Goal: Navigation & Orientation: Find specific page/section

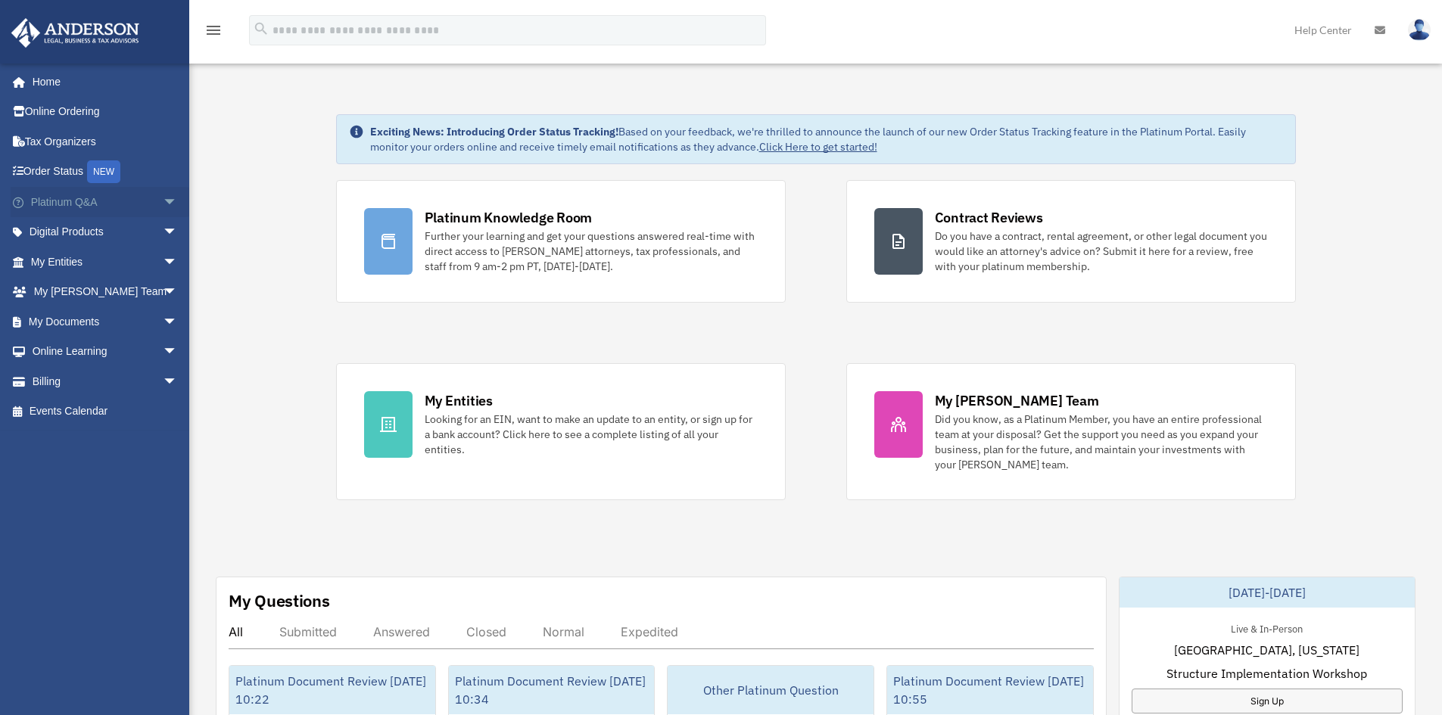
click at [165, 199] on span "arrow_drop_down" at bounding box center [178, 202] width 30 height 31
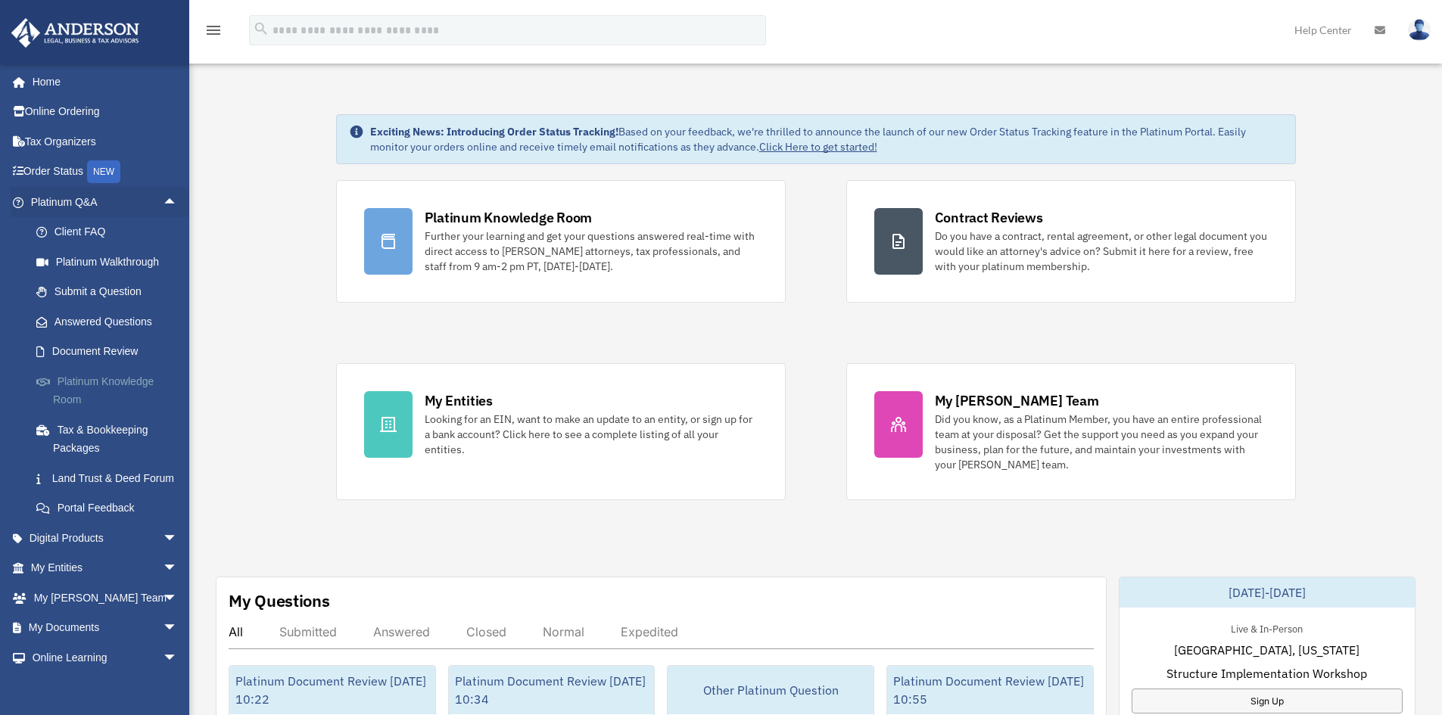
click at [61, 380] on link "Platinum Knowledge Room" at bounding box center [110, 390] width 179 height 48
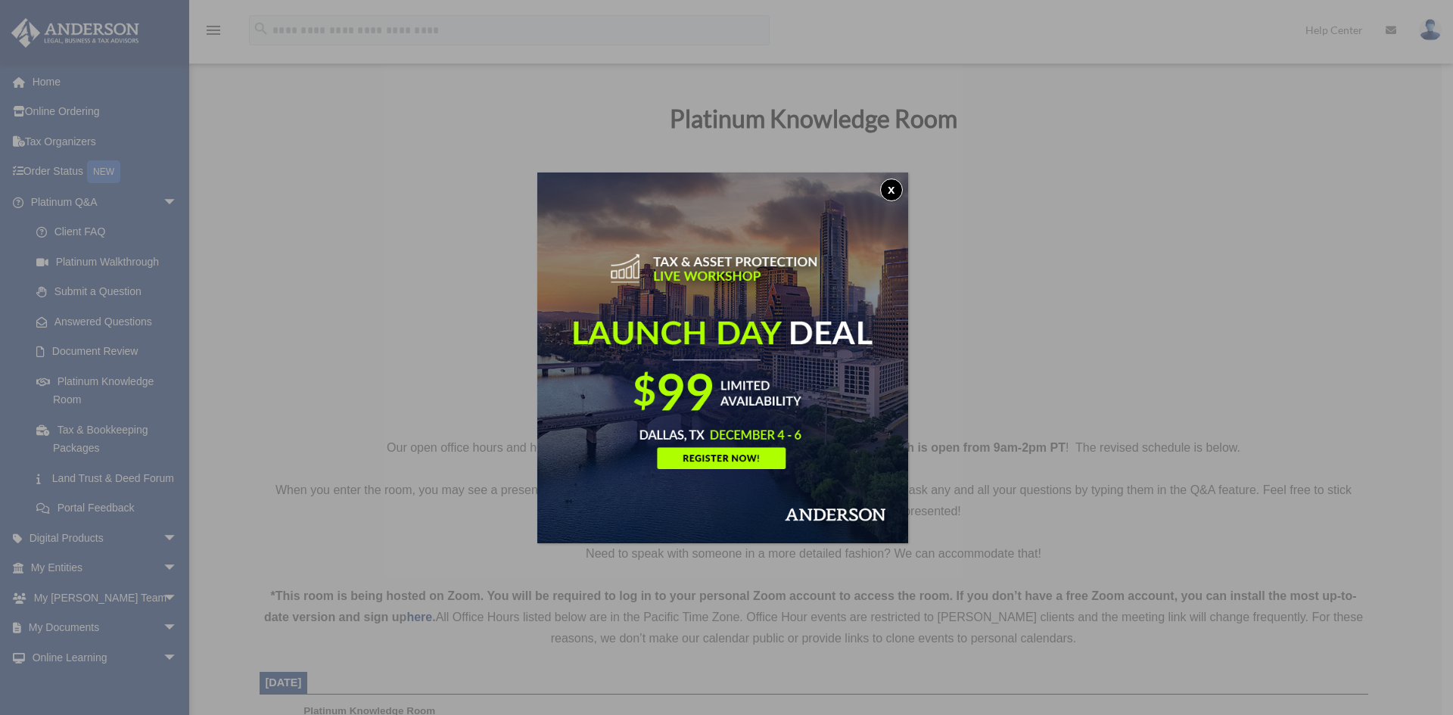
click at [898, 188] on button "x" at bounding box center [891, 190] width 23 height 23
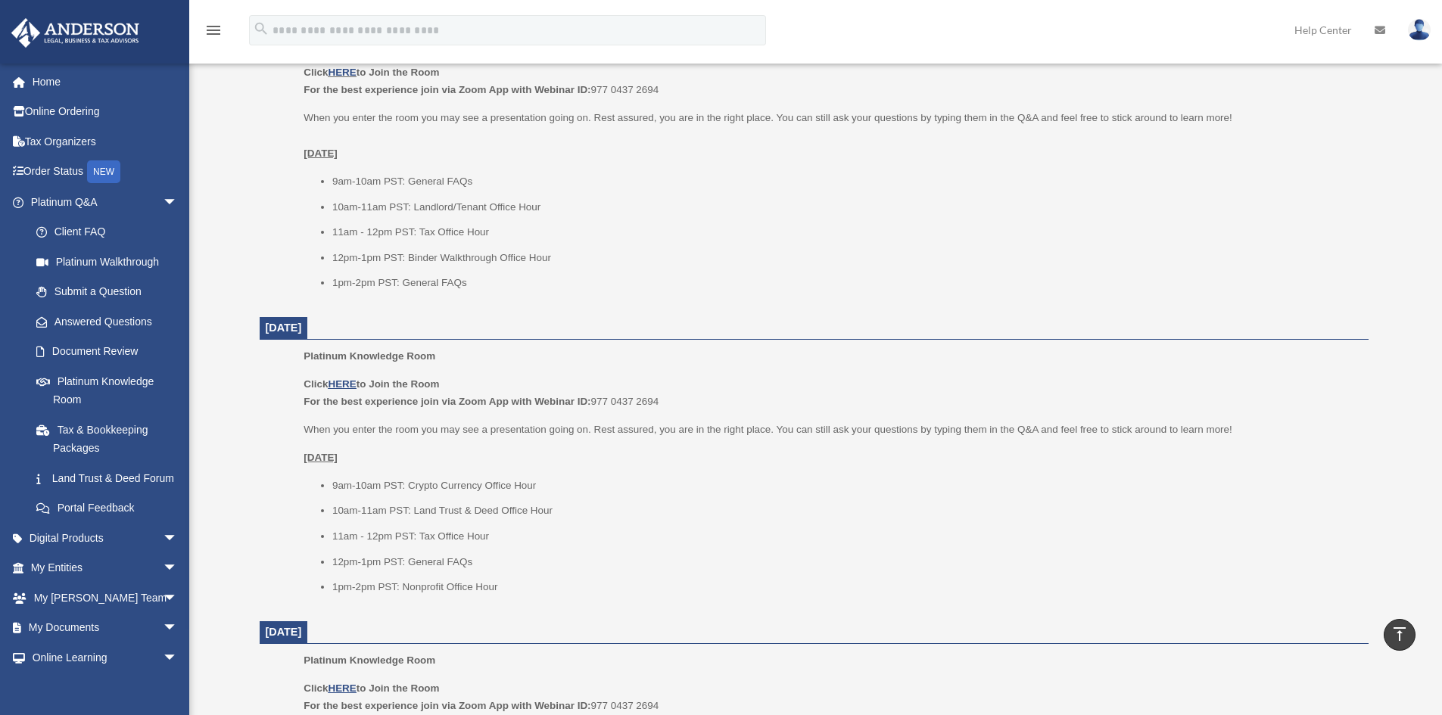
scroll to position [530, 0]
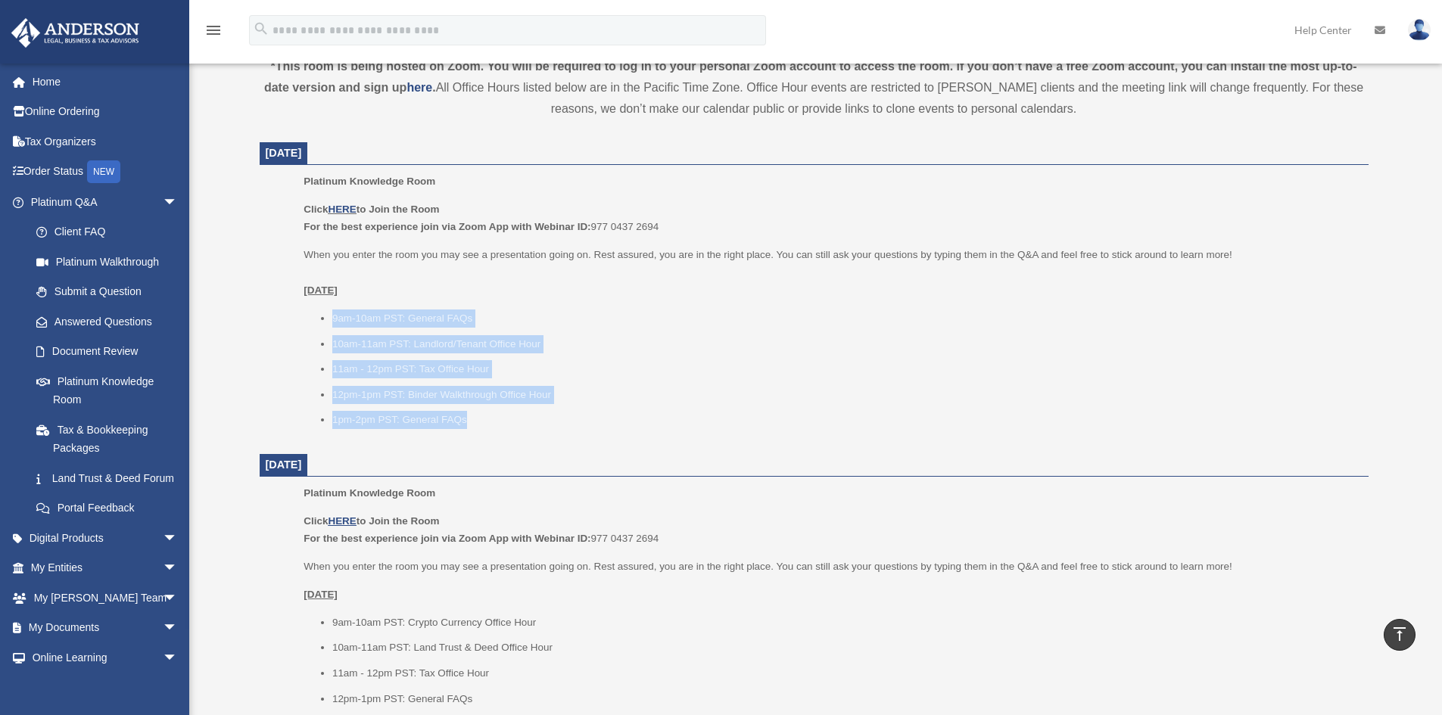
drag, startPoint x: 332, startPoint y: 315, endPoint x: 575, endPoint y: 426, distance: 267.2
click at [575, 426] on ul "9am-10am PST: General FAQs 10am-11am PST: Landlord/Tenant Office Hour 11am - 12…" at bounding box center [831, 370] width 1054 height 120
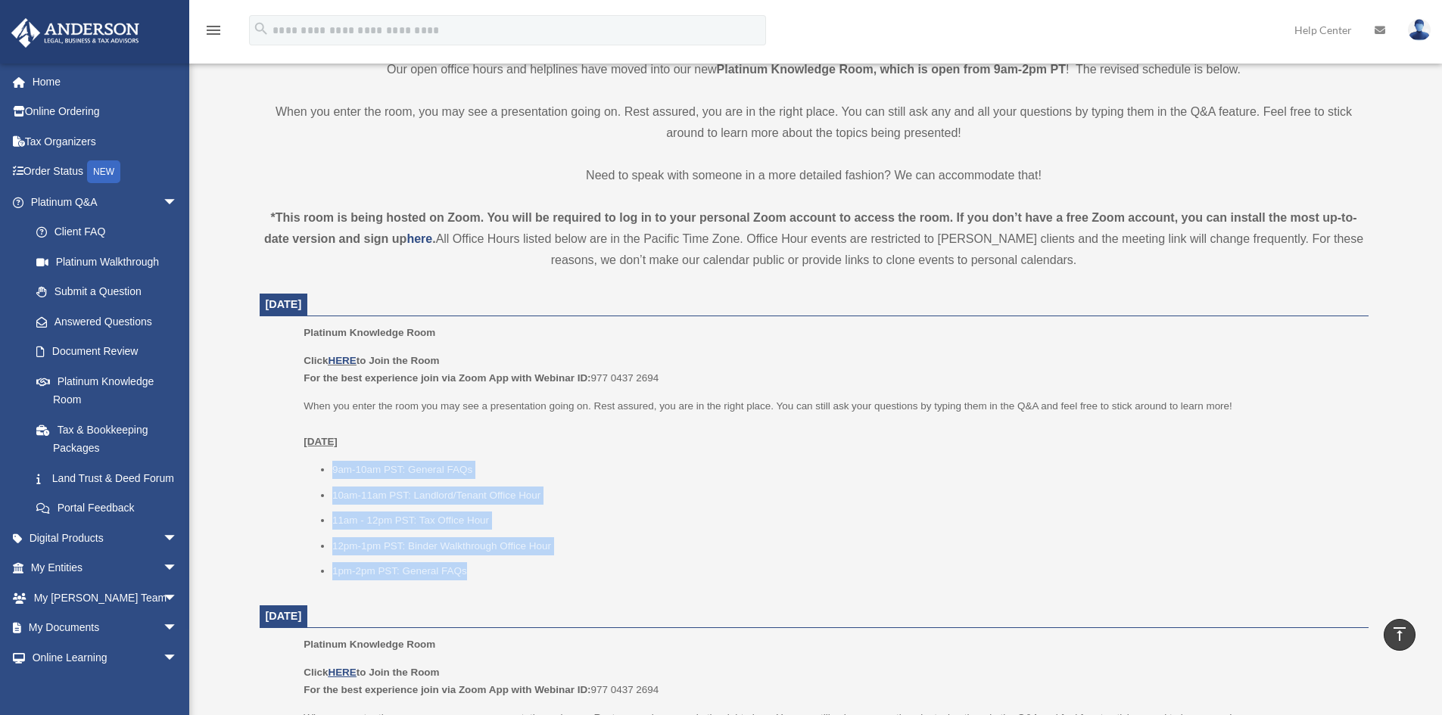
click at [534, 521] on li "11am - 12pm PST: Tax Office Hour" at bounding box center [845, 521] width 1026 height 18
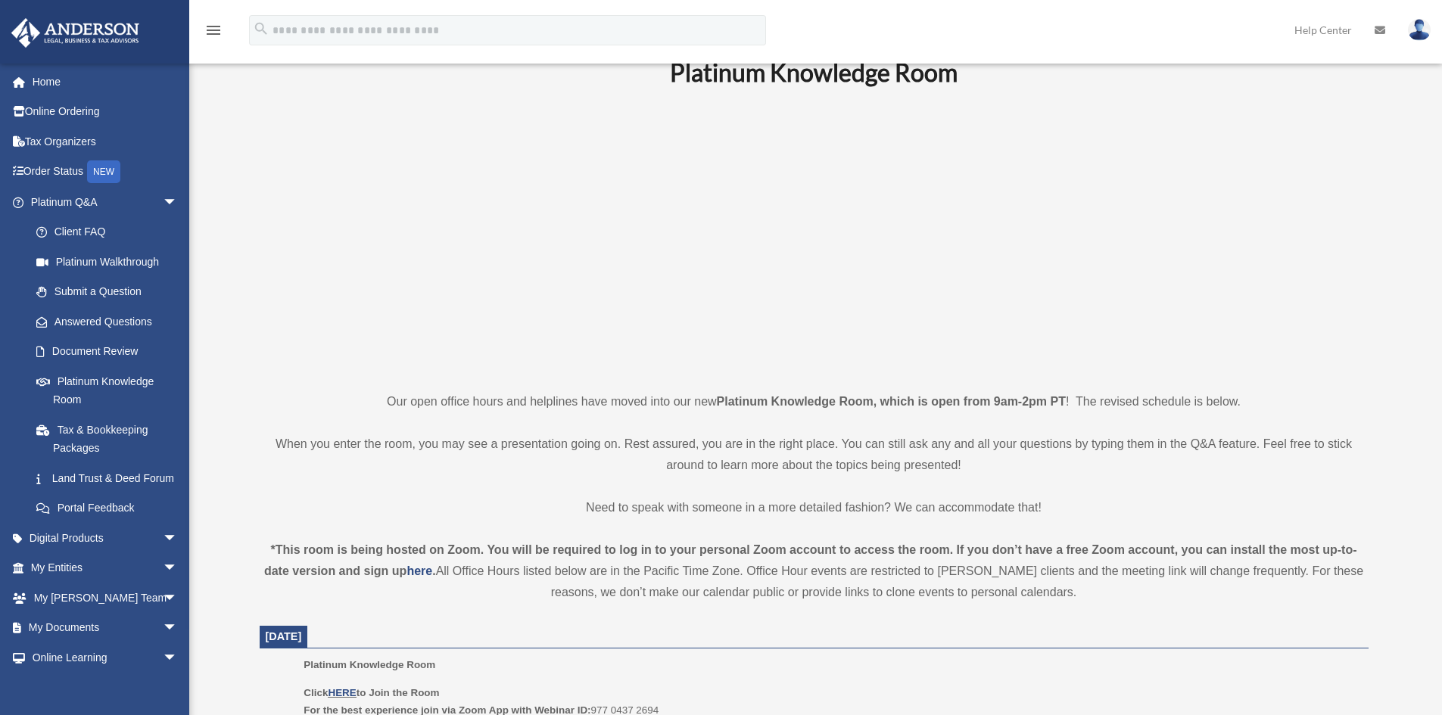
scroll to position [0, 0]
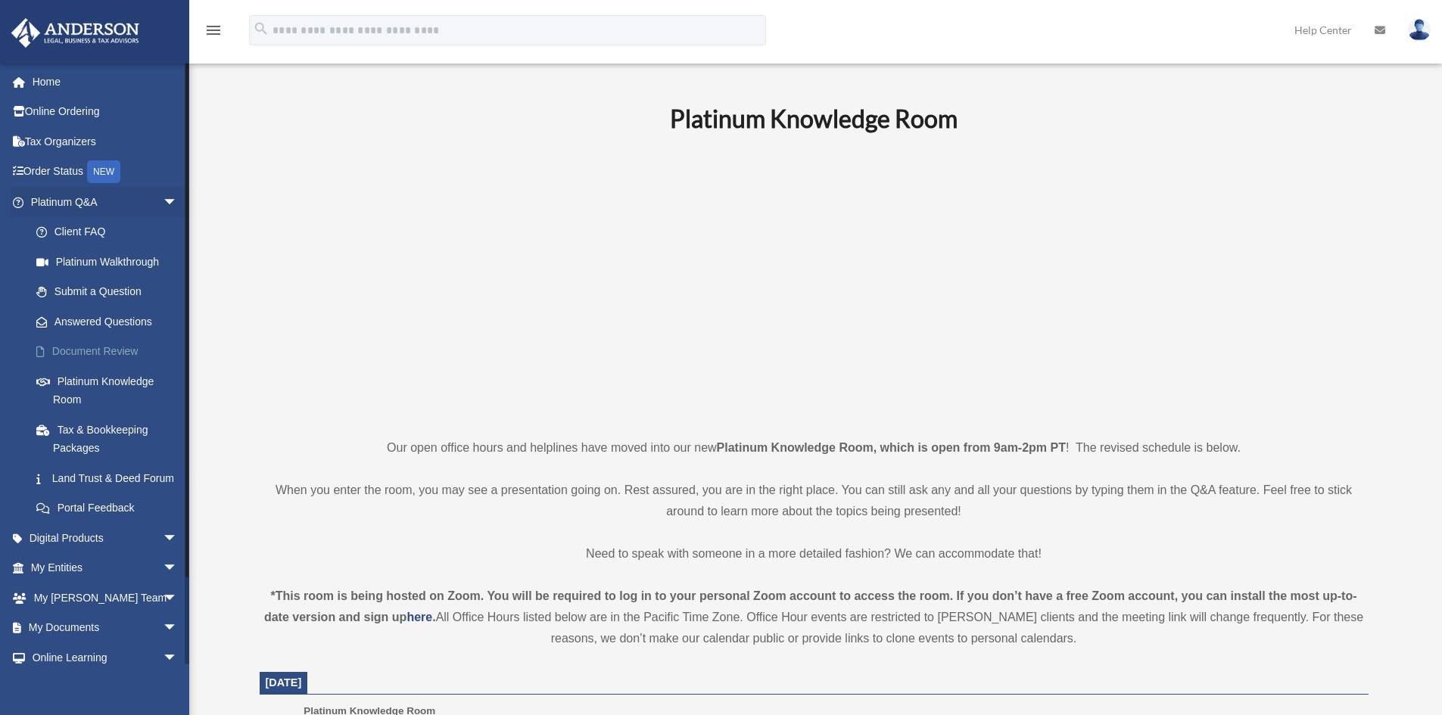
click at [118, 353] on link "Document Review" at bounding box center [110, 352] width 179 height 30
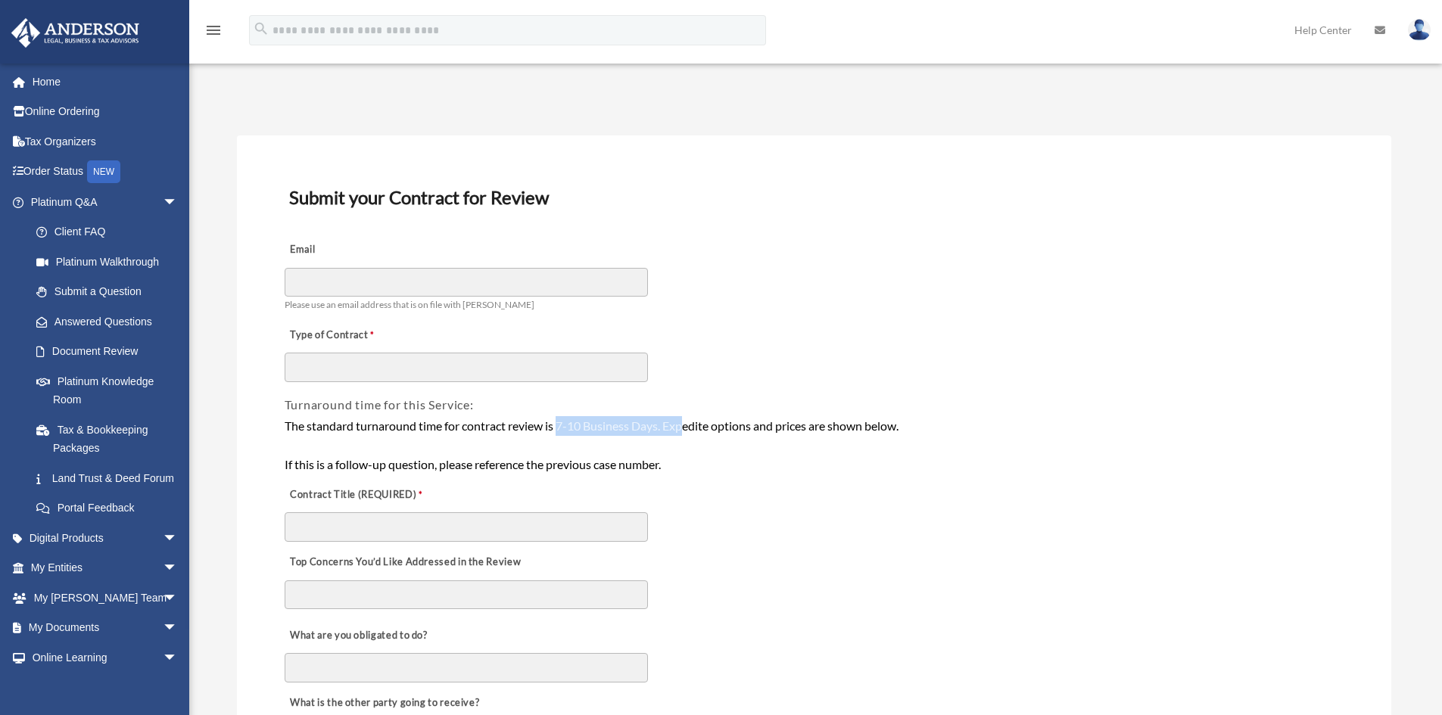
drag, startPoint x: 562, startPoint y: 426, endPoint x: 687, endPoint y: 427, distance: 124.9
click at [687, 427] on div "The standard turnaround time for contract review is 7-10 Business Days. Expedit…" at bounding box center [814, 445] width 1059 height 58
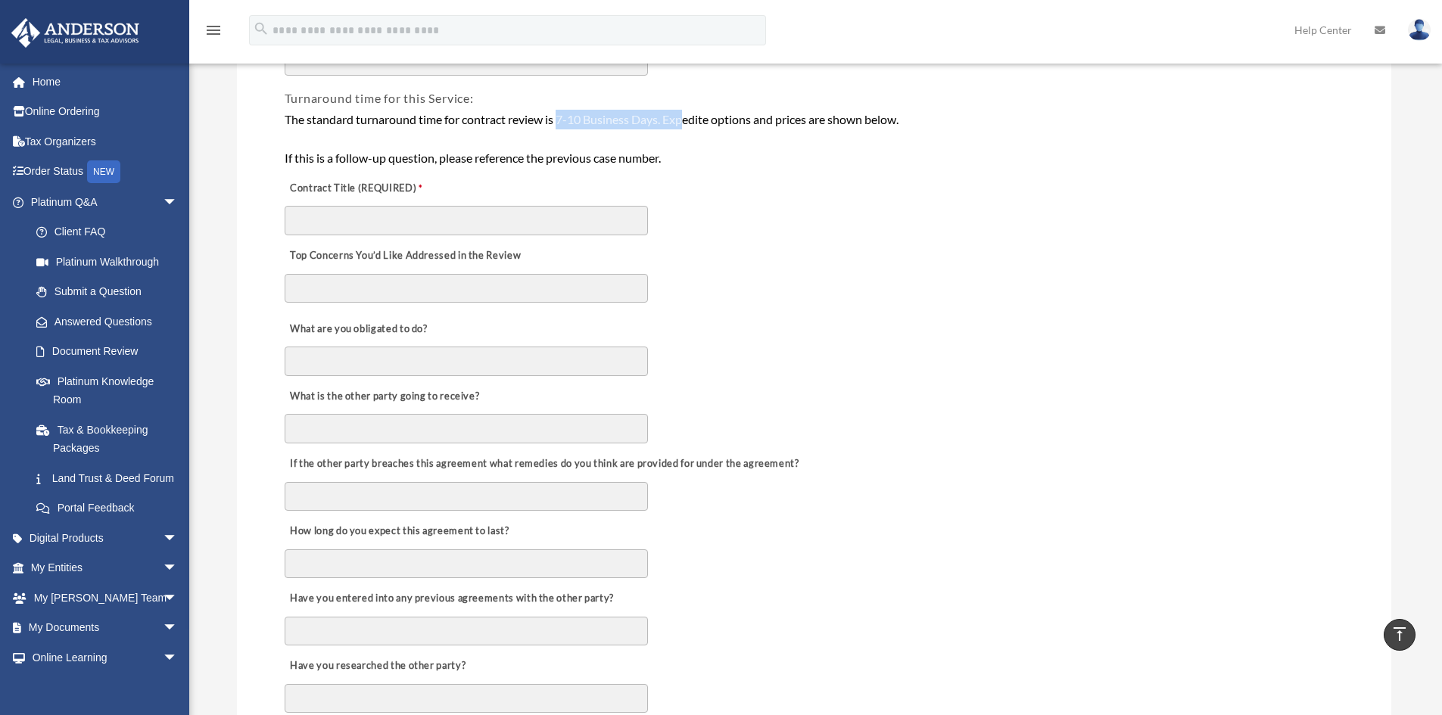
scroll to position [303, 0]
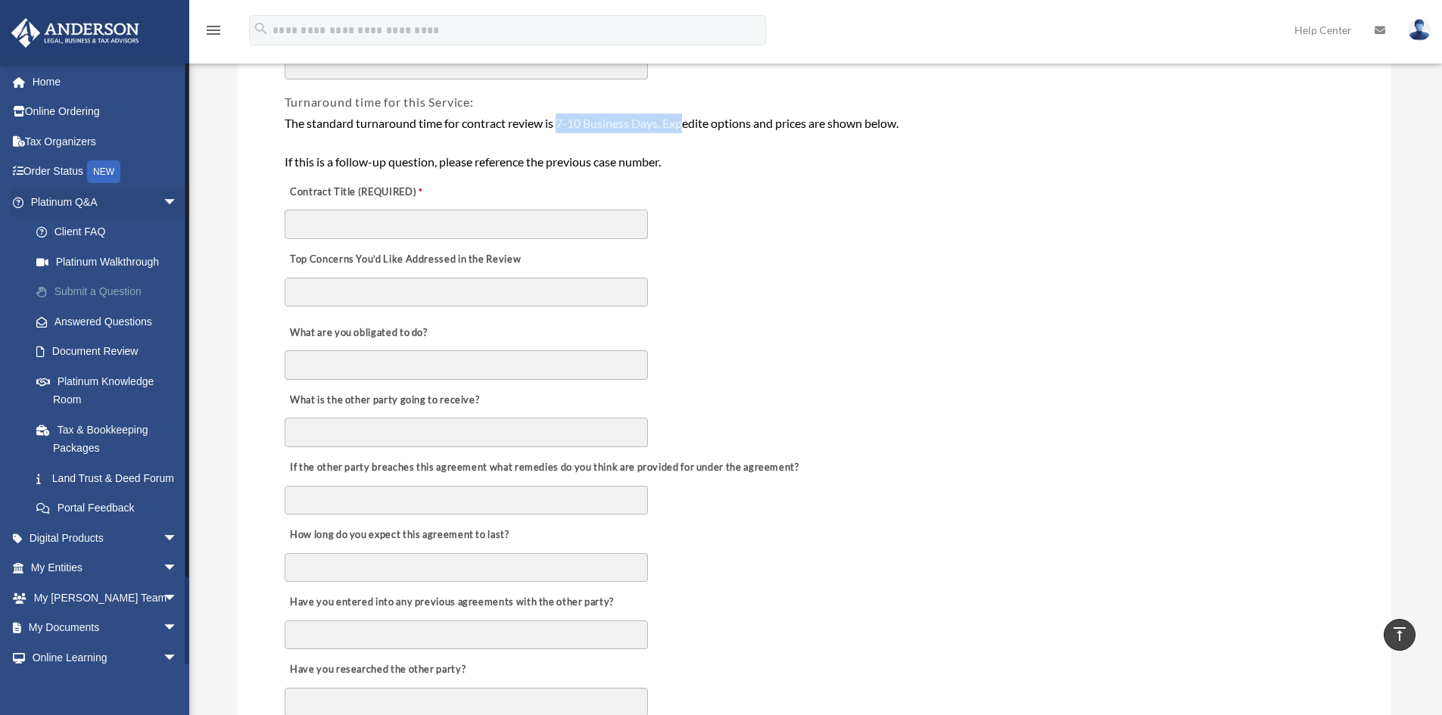
click at [85, 288] on link "Submit a Question" at bounding box center [110, 292] width 179 height 30
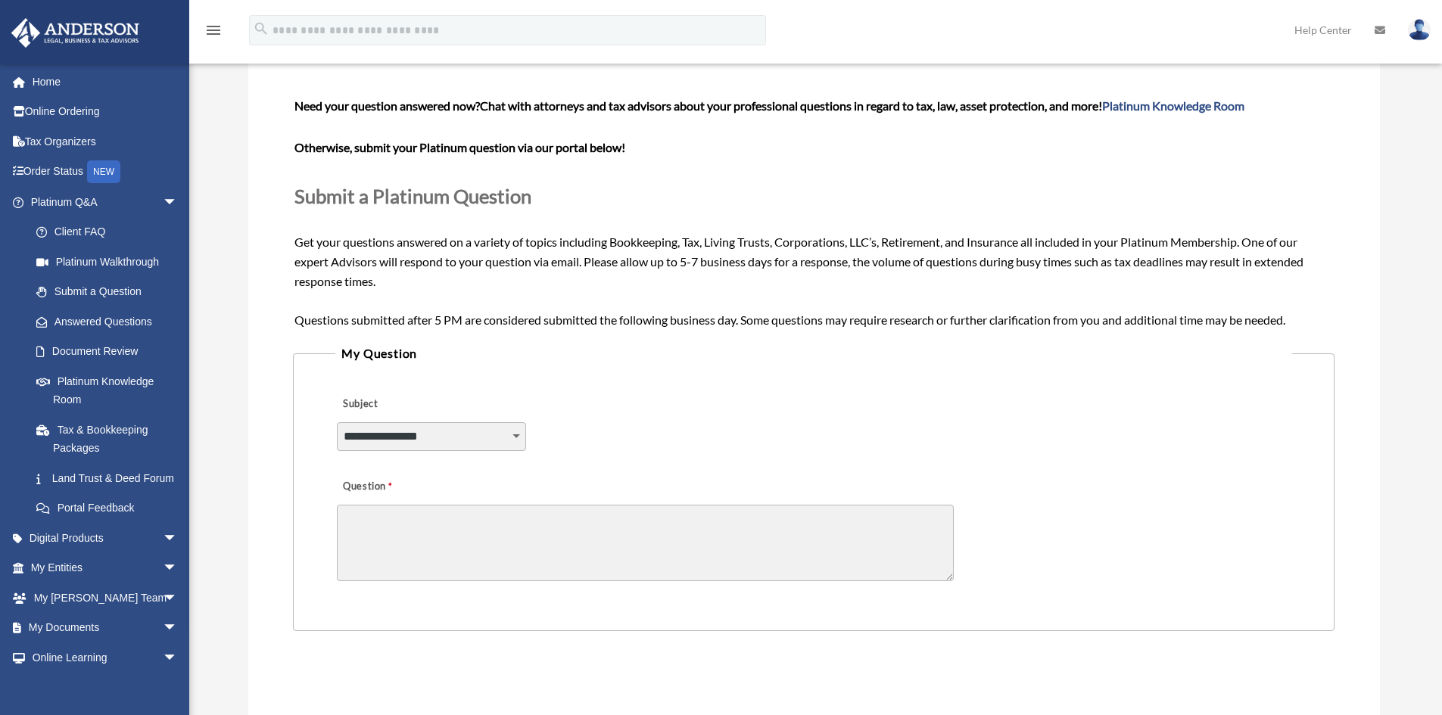
scroll to position [151, 0]
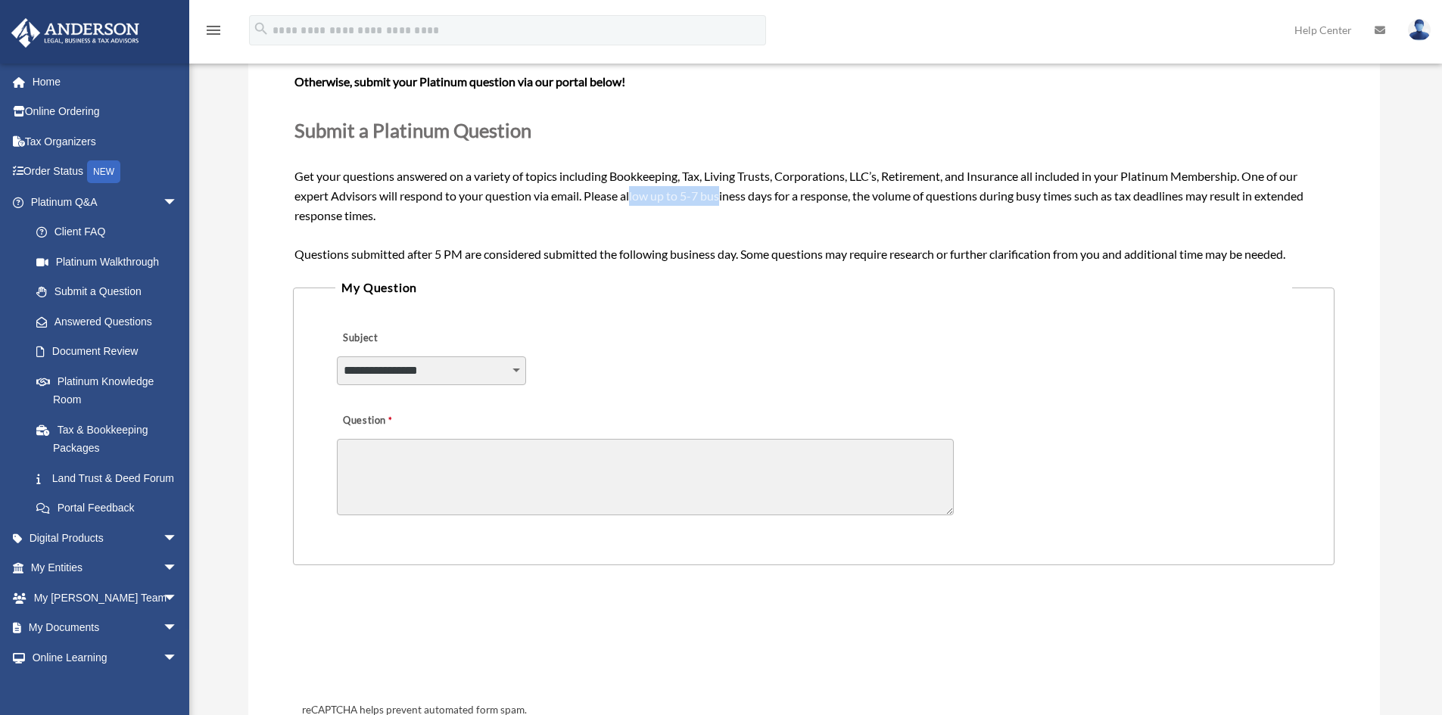
drag, startPoint x: 724, startPoint y: 194, endPoint x: 634, endPoint y: 192, distance: 90.9
click at [634, 192] on span "Need your question answered now? Chat with attorneys and tax advisors about you…" at bounding box center [813, 147] width 1038 height 228
click at [138, 553] on link "Digital Products arrow_drop_down" at bounding box center [106, 538] width 190 height 30
click at [163, 554] on span "arrow_drop_down" at bounding box center [178, 538] width 30 height 31
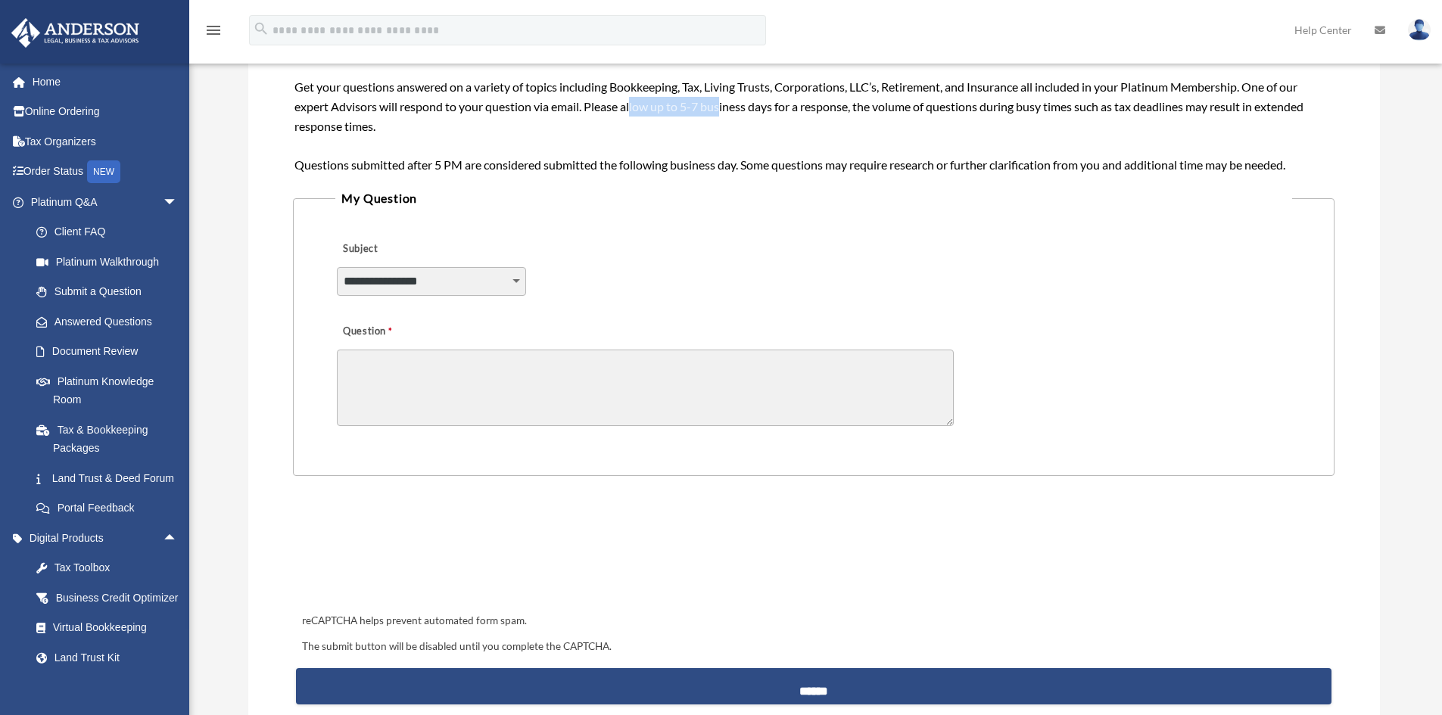
scroll to position [378, 0]
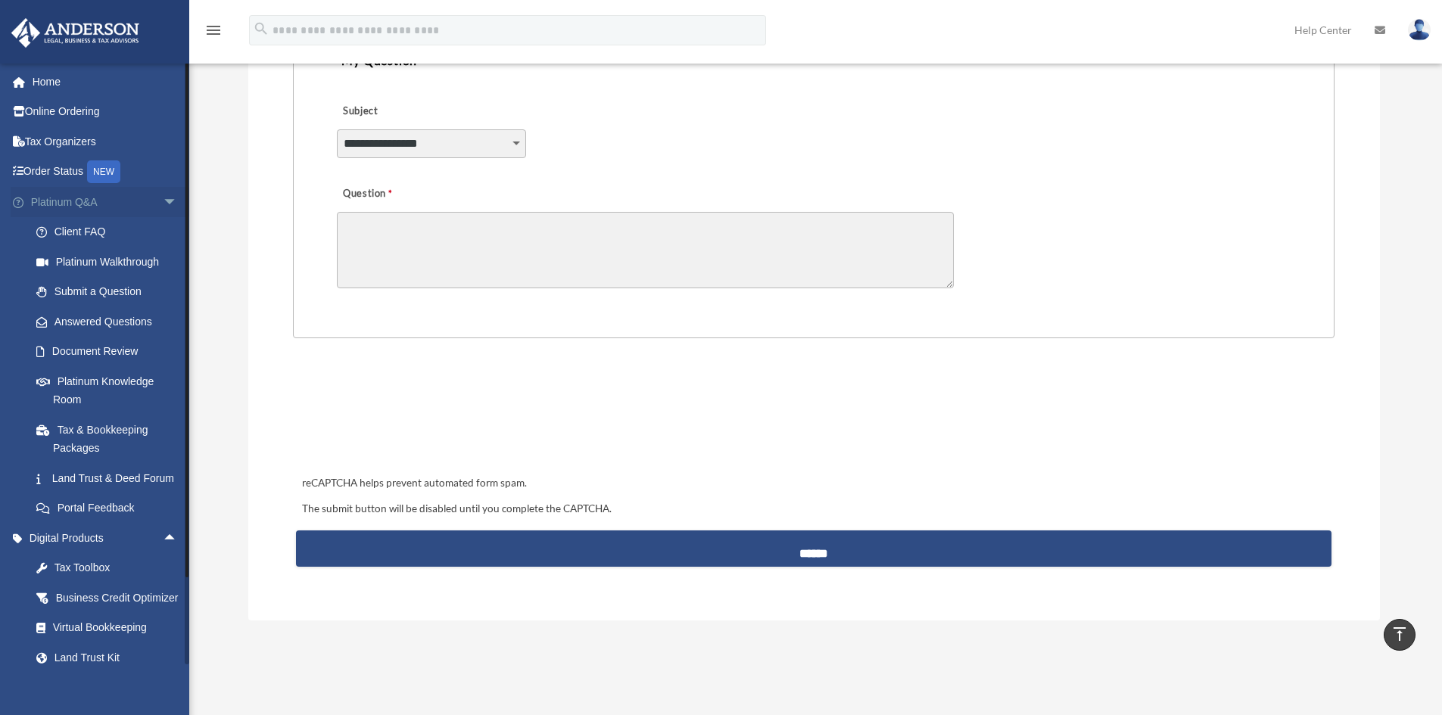
click at [163, 194] on span "arrow_drop_down" at bounding box center [178, 202] width 30 height 31
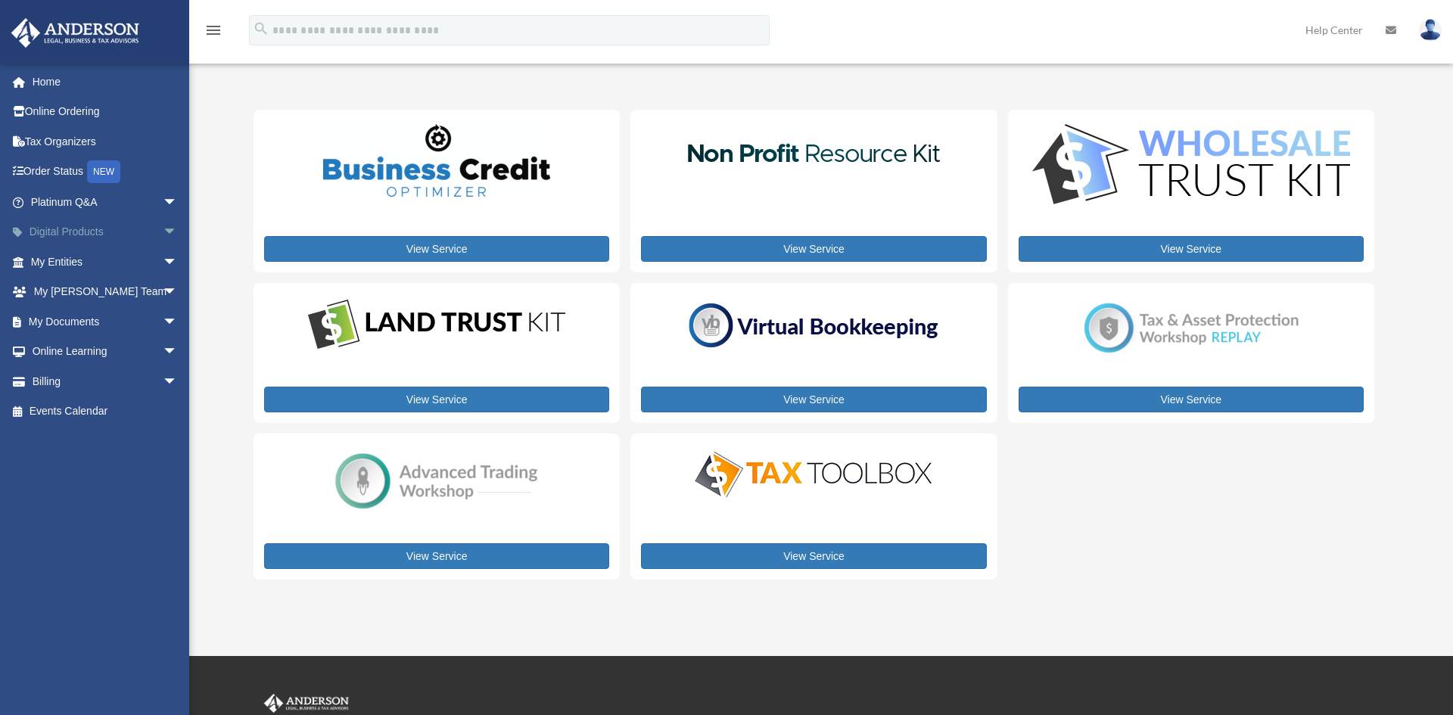
click at [0, 0] on div "x" at bounding box center [0, 0] width 0 height 0
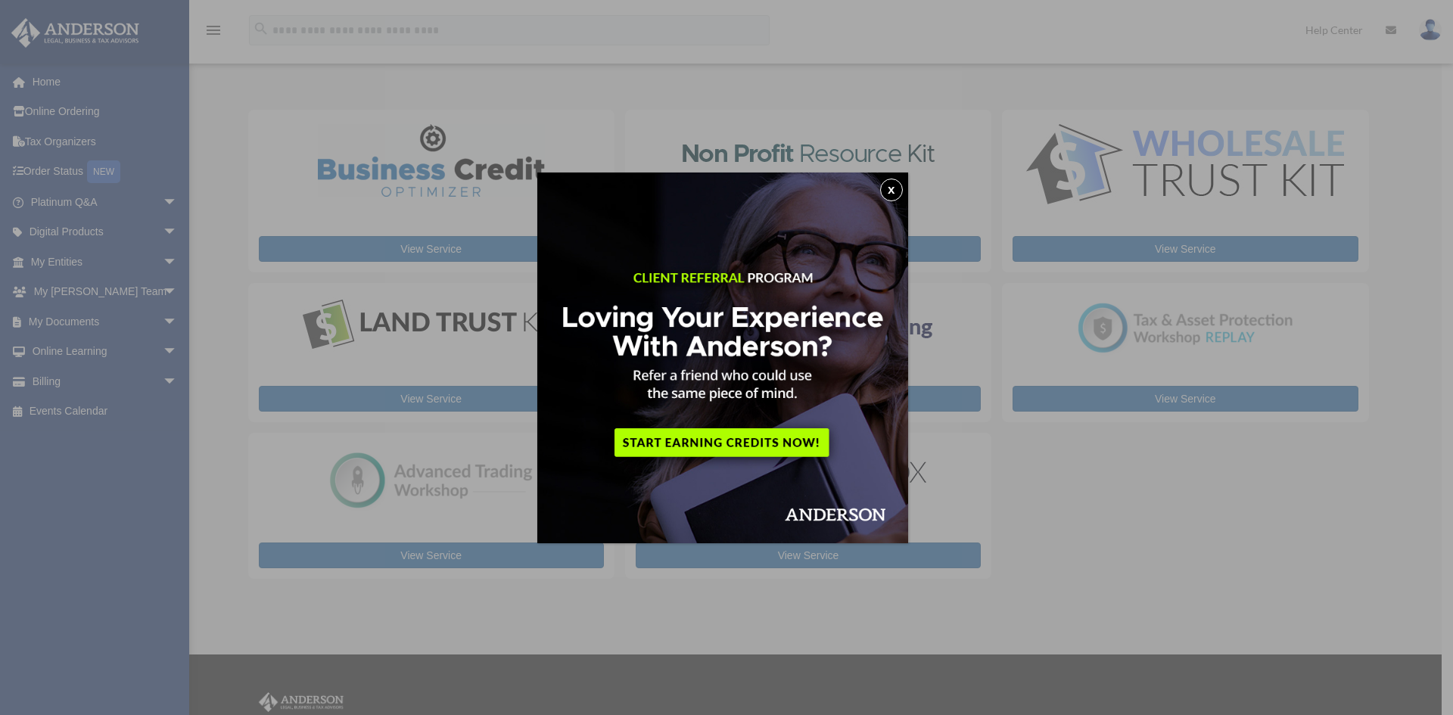
click at [901, 188] on button "x" at bounding box center [891, 190] width 23 height 23
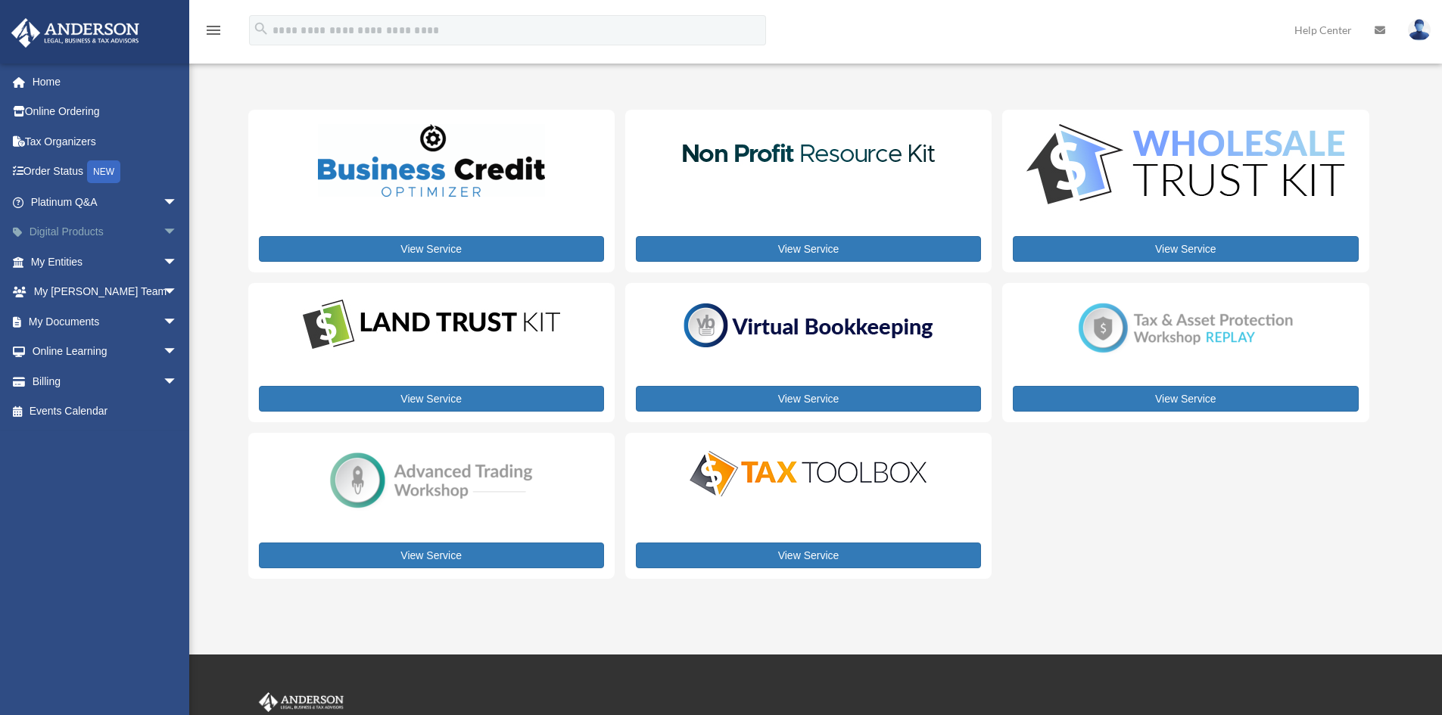
click at [170, 236] on span "arrow_drop_down" at bounding box center [178, 232] width 30 height 31
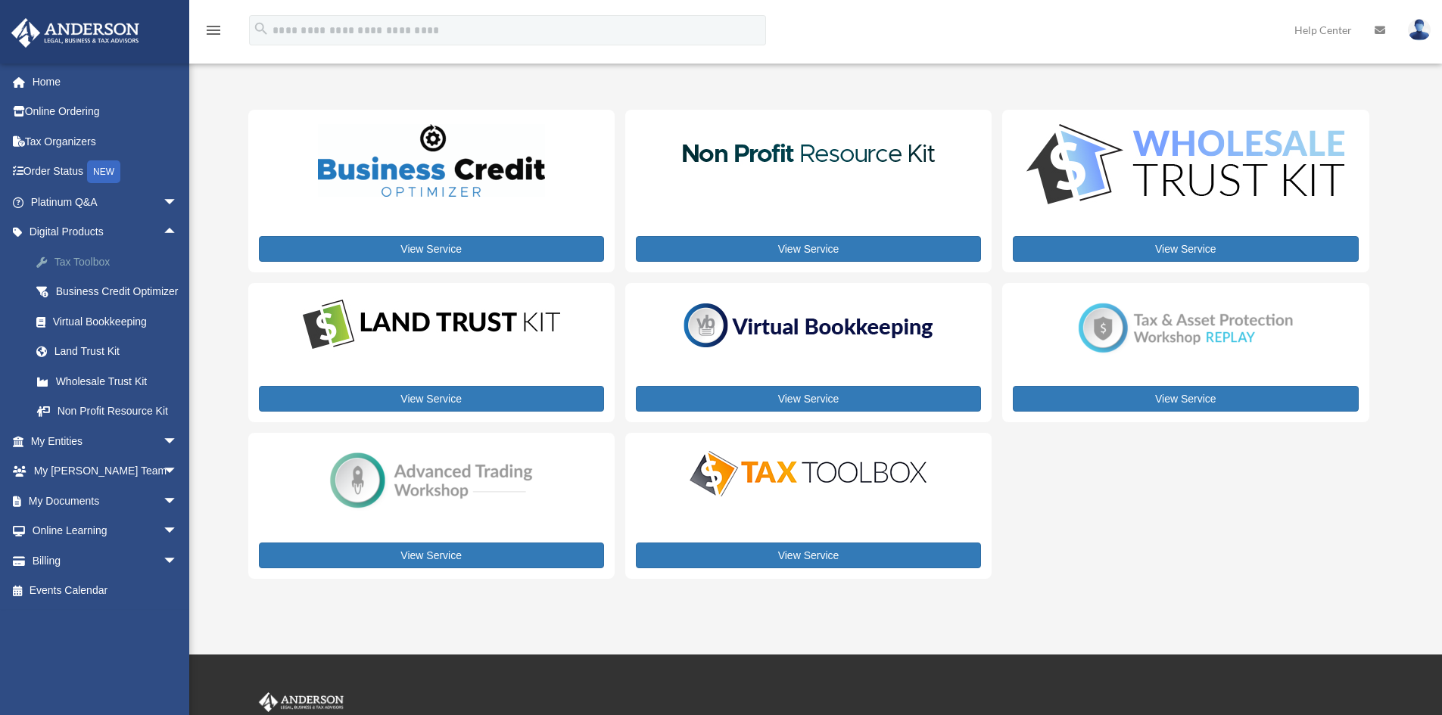
click at [85, 256] on div "Tax Toolbox" at bounding box center [117, 262] width 129 height 19
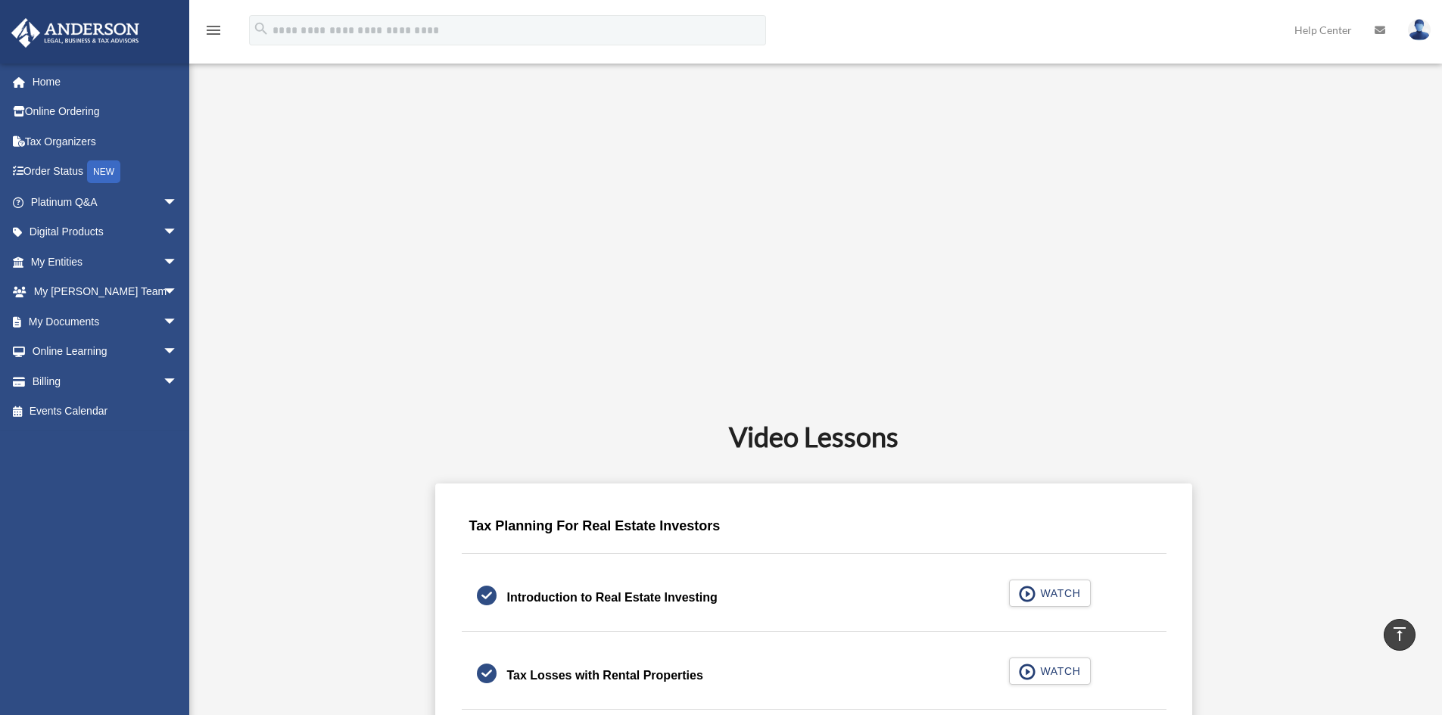
scroll to position [76, 0]
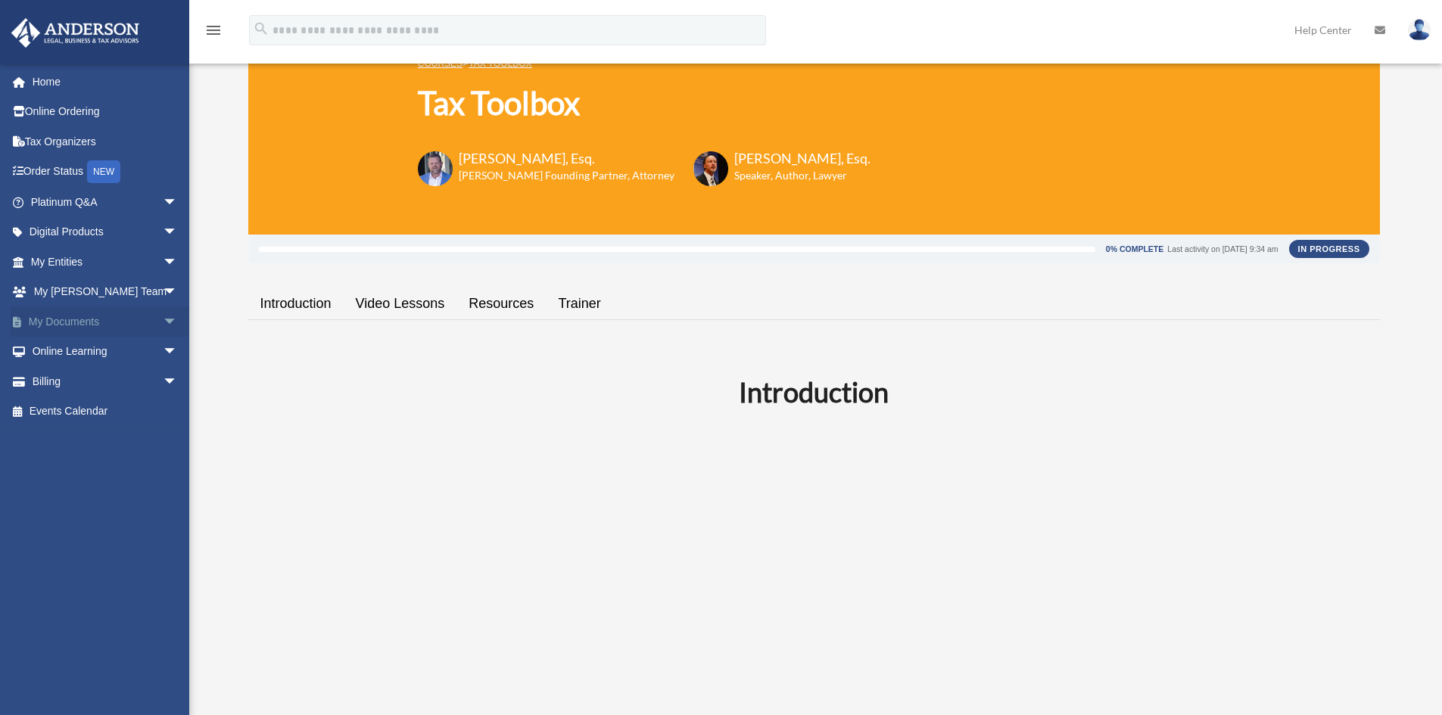
click at [163, 320] on span "arrow_drop_down" at bounding box center [178, 322] width 30 height 31
click at [76, 351] on link "Box" at bounding box center [110, 352] width 179 height 30
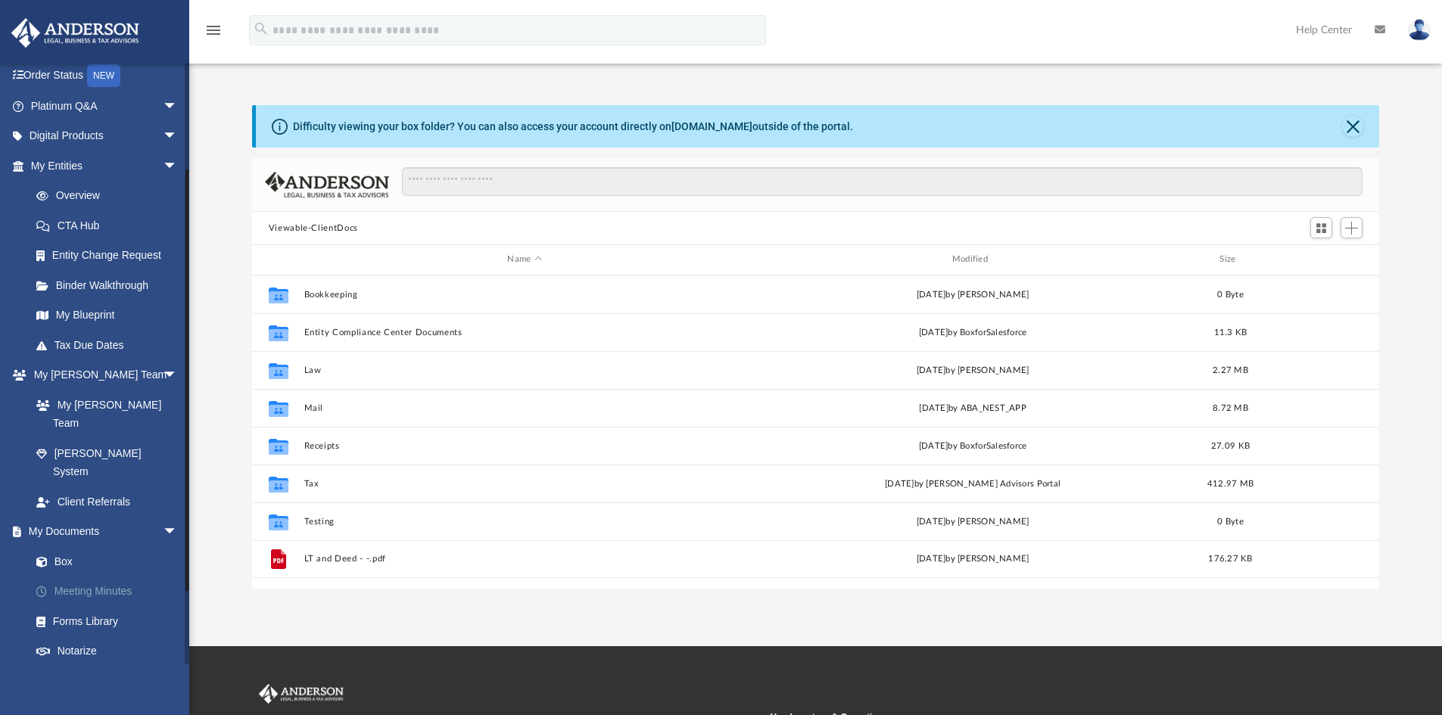
scroll to position [151, 0]
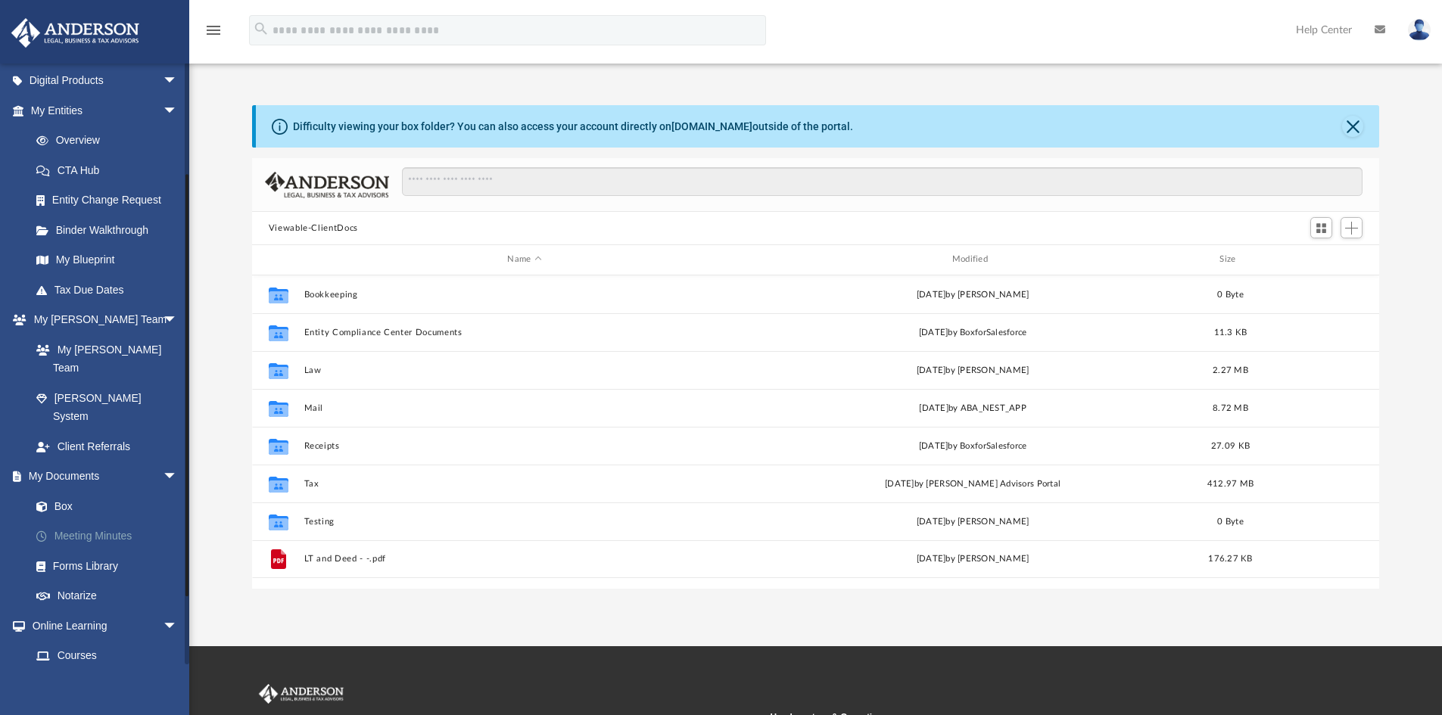
click at [95, 522] on link "Meeting Minutes" at bounding box center [110, 537] width 179 height 30
